Goal: Task Accomplishment & Management: Manage account settings

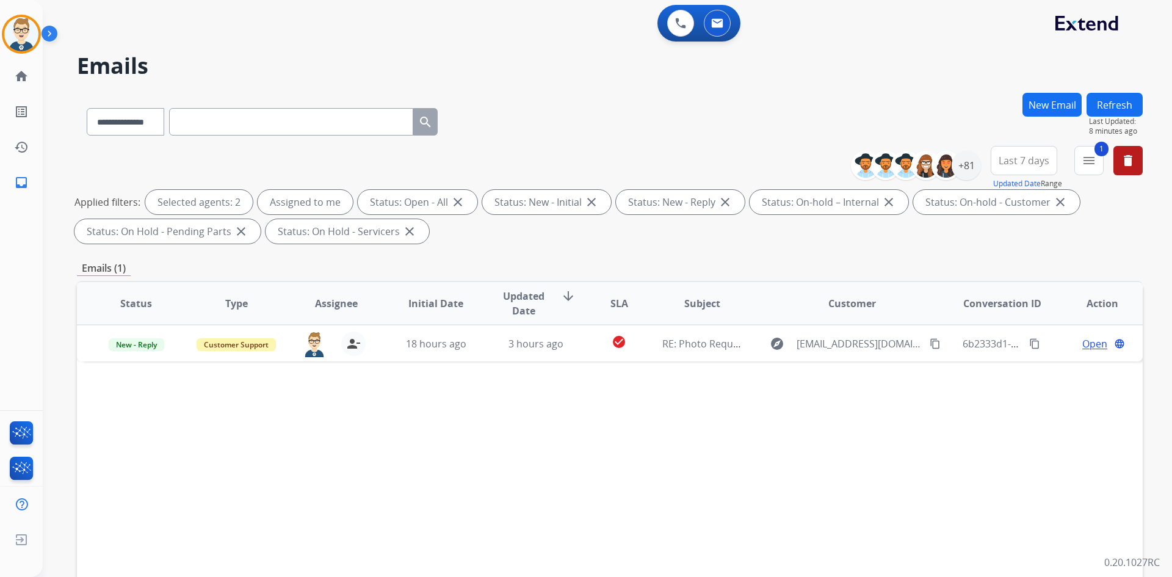
select select "**********"
click at [1099, 107] on button "Refresh" at bounding box center [1115, 105] width 56 height 24
click at [12, 40] on img at bounding box center [21, 34] width 34 height 34
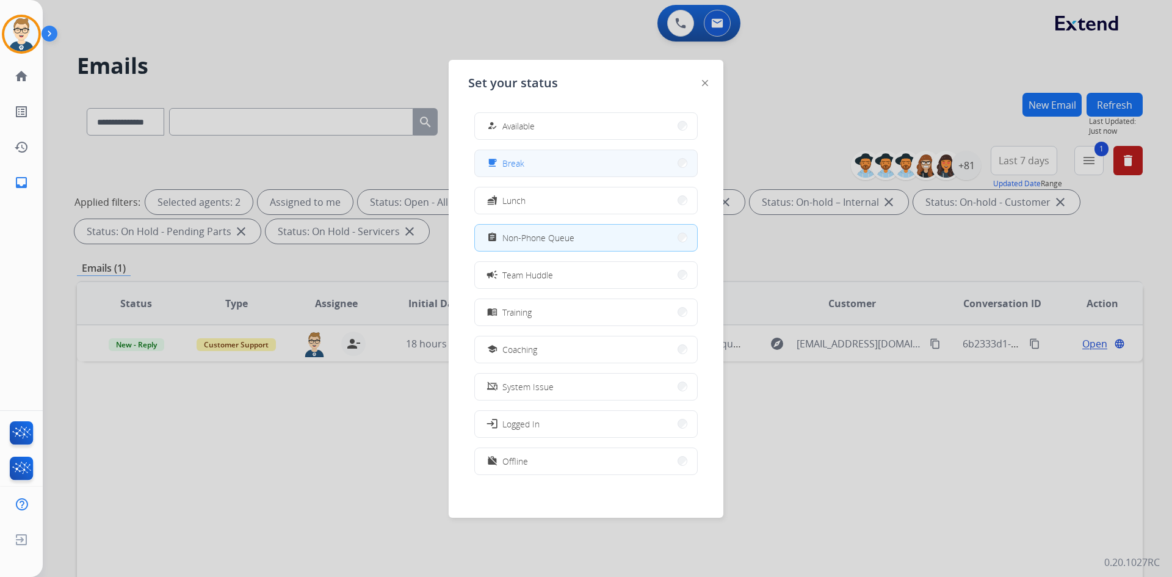
click at [568, 165] on button "free_breakfast Break" at bounding box center [586, 163] width 222 height 26
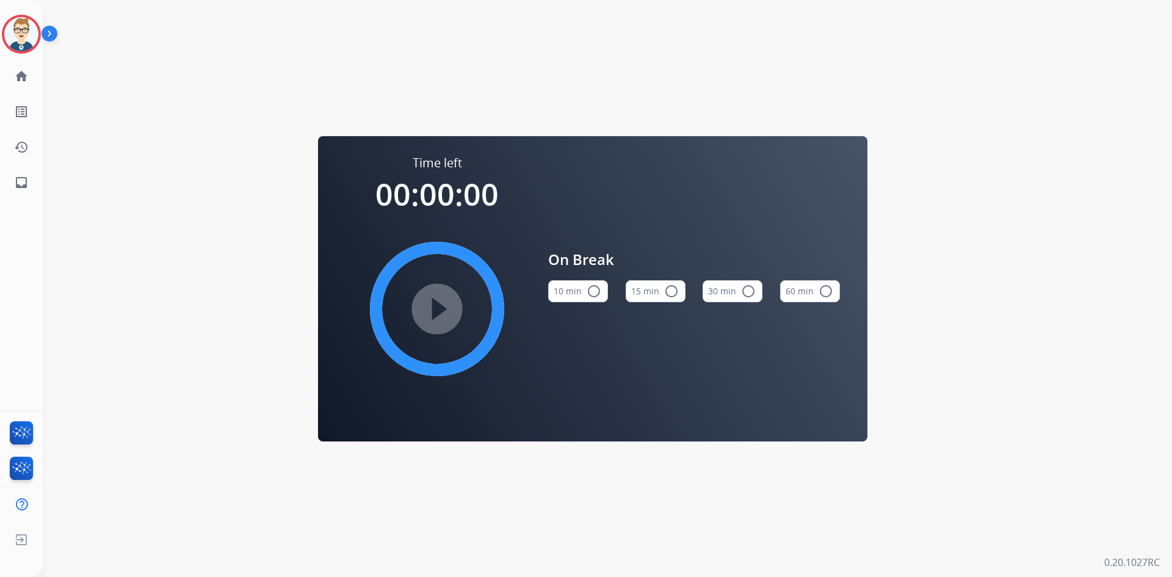
click at [643, 295] on button "15 min radio_button_unchecked" at bounding box center [656, 291] width 60 height 22
click at [444, 316] on mat-icon "play_circle_filled" at bounding box center [437, 309] width 15 height 15
